Goal: Browse casually

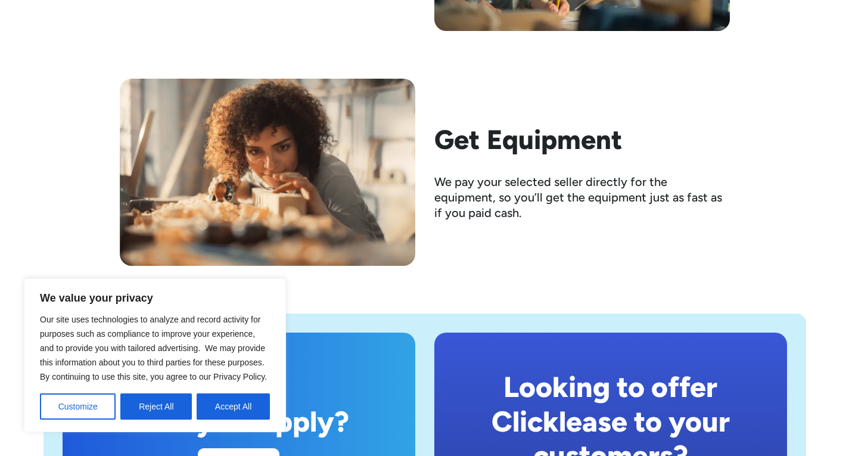
scroll to position [2084, 0]
